Goal: Transaction & Acquisition: Purchase product/service

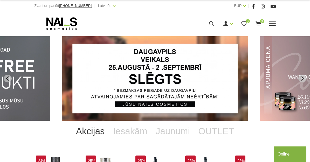
click at [273, 25] on span at bounding box center [272, 23] width 7 height 5
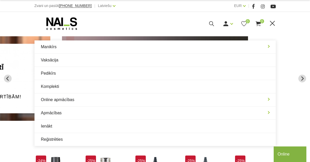
click at [273, 25] on span at bounding box center [272, 23] width 7 height 5
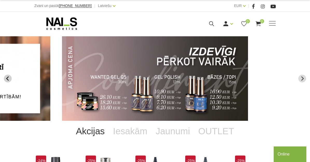
click at [10, 77] on icon "Previous slide" at bounding box center [7, 78] width 5 height 5
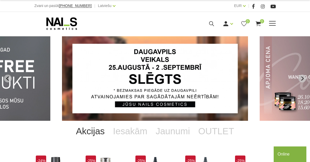
click at [272, 22] on span at bounding box center [272, 23] width 7 height 5
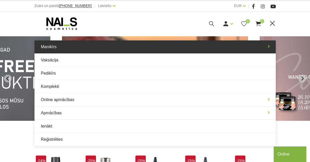
click at [149, 50] on link "Manikīrs" at bounding box center [154, 46] width 241 height 13
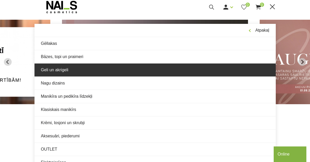
scroll to position [17, 0]
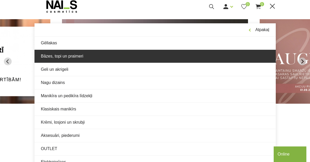
click at [115, 58] on link "Bāzes, topi un praimeri" at bounding box center [154, 56] width 241 height 13
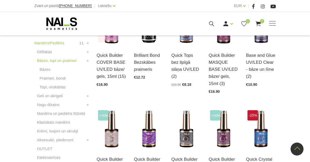
scroll to position [159, 0]
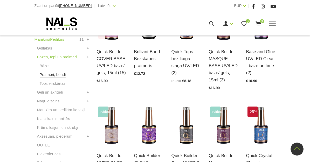
click at [54, 76] on link "Praimeri, bondi" at bounding box center [53, 74] width 26 height 6
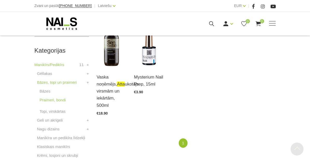
scroll to position [134, 0]
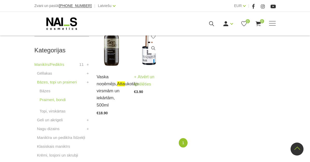
type input "atta"
click at [152, 62] on img at bounding box center [149, 46] width 30 height 41
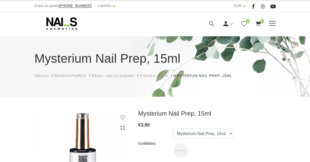
click at [58, 27] on icon at bounding box center [61, 23] width 54 height 13
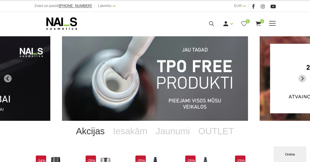
click at [212, 25] on icon at bounding box center [211, 23] width 6 height 6
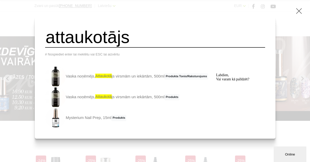
type input "attaukotājs"
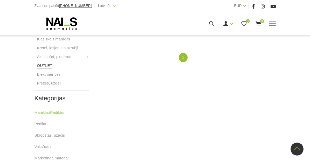
scroll to position [219, 0]
click at [46, 115] on link "Manikīrs/Pedikīrs" at bounding box center [49, 112] width 30 height 6
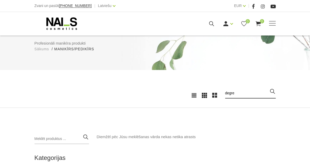
scroll to position [46, 0]
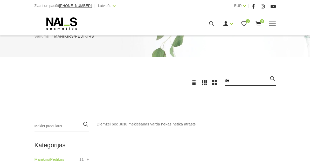
type input "d"
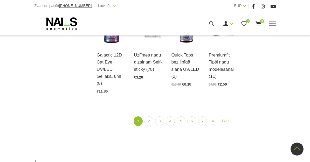
scroll to position [564, 0]
click at [144, 121] on link "2" at bounding box center [148, 122] width 9 height 10
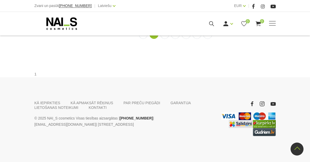
scroll to position [589, 0]
click at [161, 39] on link "3" at bounding box center [164, 34] width 9 height 10
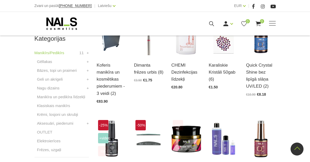
scroll to position [152, 0]
click at [50, 90] on link "Nagu dizains" at bounding box center [48, 88] width 23 height 6
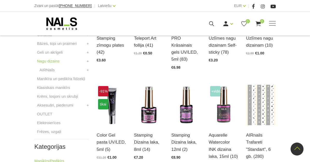
scroll to position [171, 0]
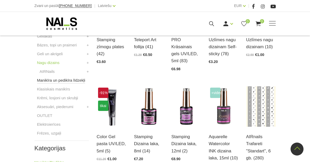
click at [59, 81] on link "Manikīra un pedikīra līdzekļi" at bounding box center [61, 80] width 48 height 6
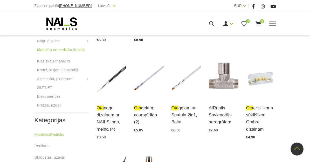
scroll to position [189, 0]
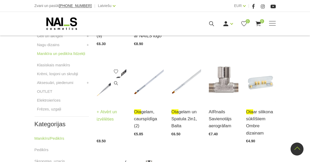
type input "ota"
click at [111, 88] on link at bounding box center [116, 83] width 10 height 10
click at [100, 102] on img at bounding box center [112, 81] width 30 height 41
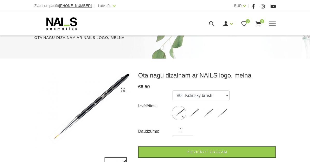
scroll to position [86, 0]
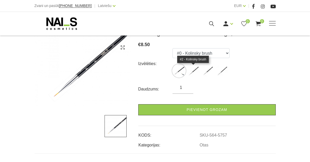
click at [192, 71] on img at bounding box center [193, 70] width 13 height 13
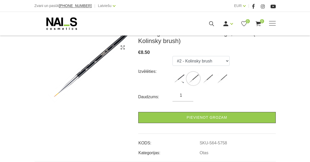
click at [204, 73] on label at bounding box center [207, 78] width 13 height 13
click at [207, 79] on img at bounding box center [207, 78] width 13 height 13
click at [219, 80] on img at bounding box center [221, 78] width 13 height 13
select select "5773"
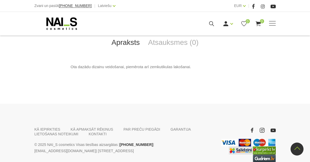
scroll to position [239, 0]
